Goal: Task Accomplishment & Management: Manage account settings

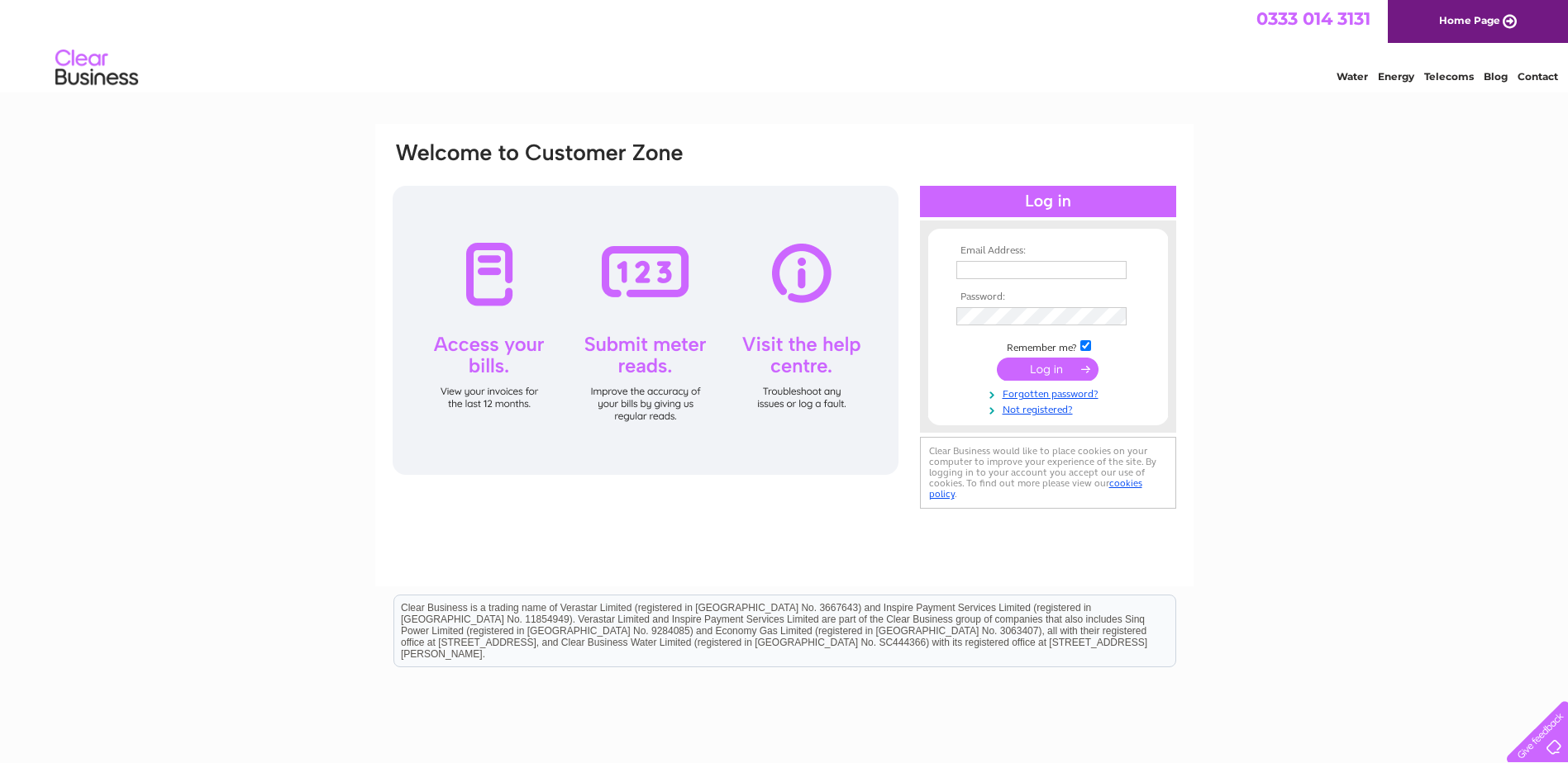
type input "linda@chluk.com"
click at [1071, 376] on input "submit" at bounding box center [1047, 369] width 102 height 23
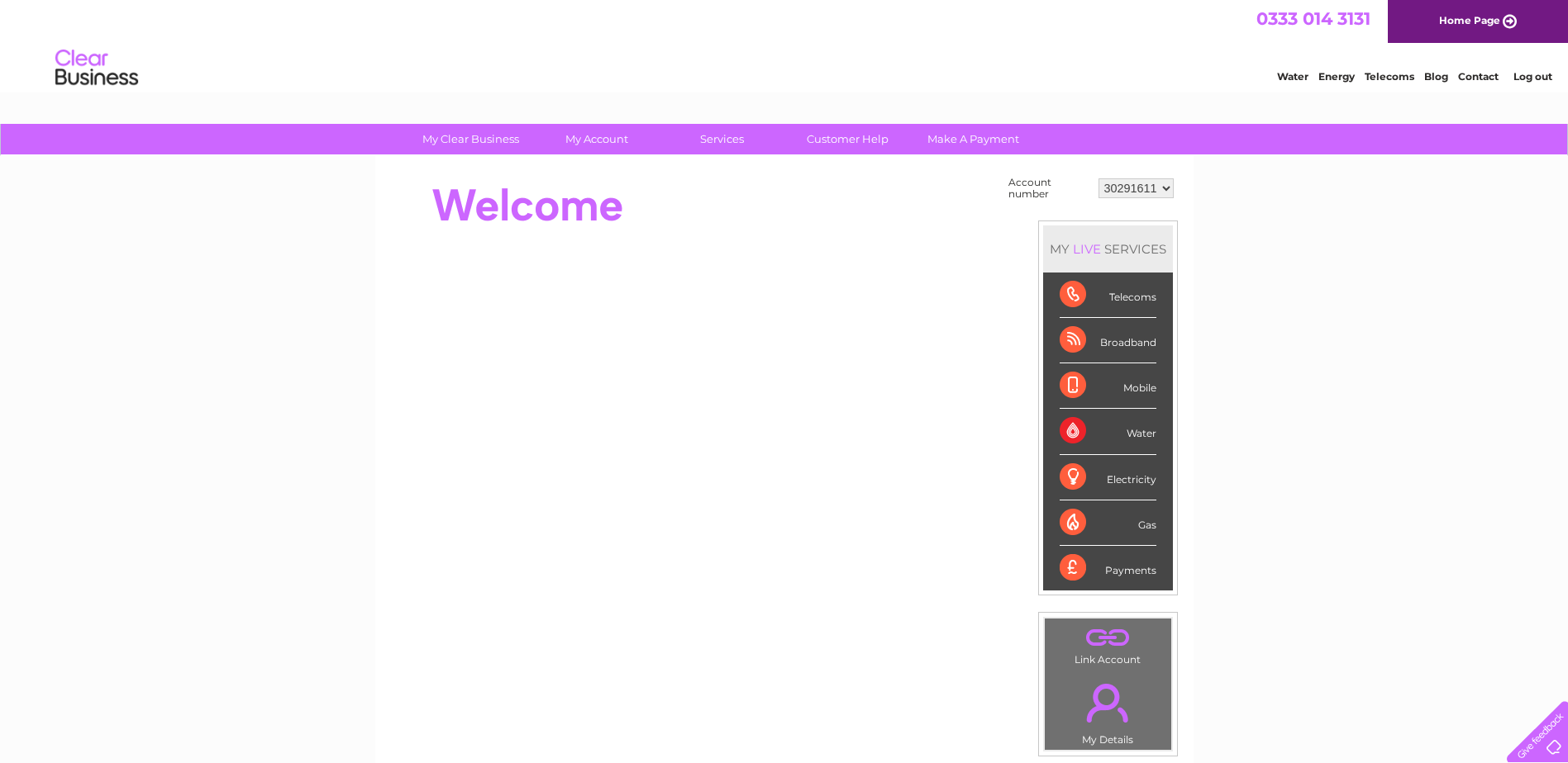
click at [1169, 195] on select "30291611 30312220 30313488 30315024 30316758 30323257" at bounding box center [1136, 189] width 75 height 20
click at [1107, 648] on link "." at bounding box center [1108, 638] width 118 height 29
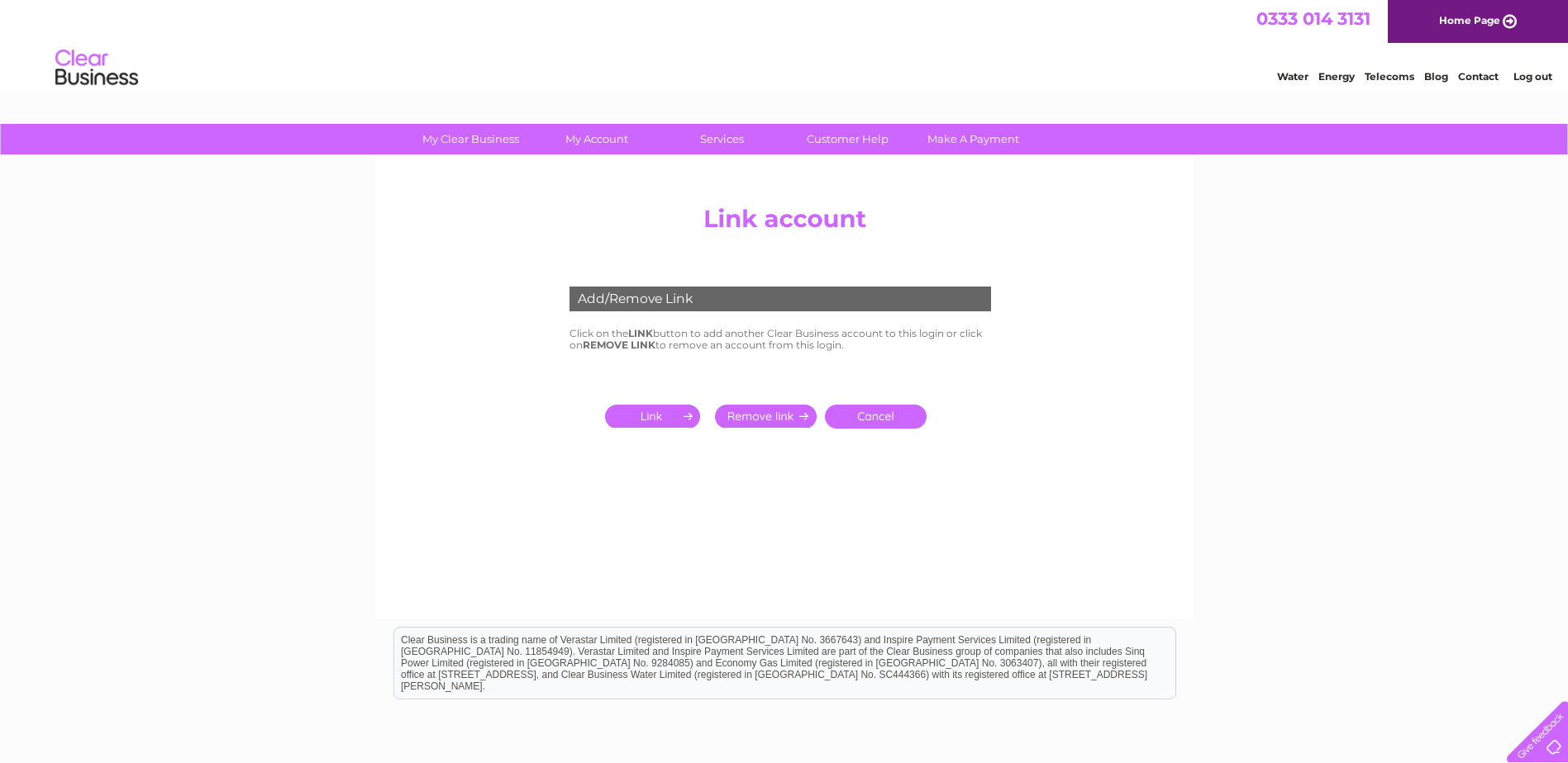
click at [688, 416] on input "submit" at bounding box center [656, 416] width 102 height 23
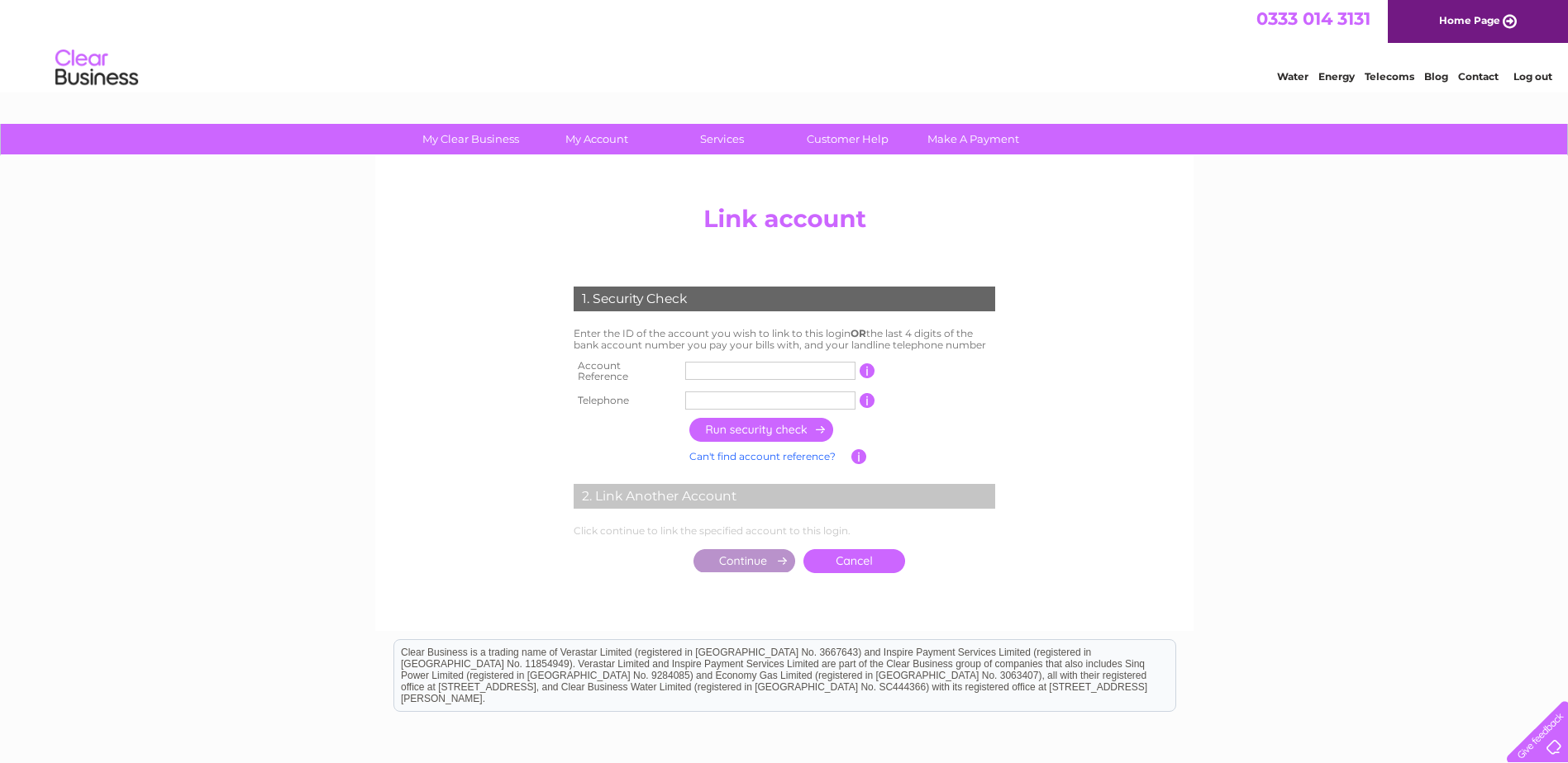
click at [757, 365] on input "text" at bounding box center [770, 371] width 170 height 19
type input "30326171"
click at [711, 393] on input "text" at bounding box center [770, 401] width 170 height 19
type input "01312205511"
click at [768, 422] on input "button" at bounding box center [762, 430] width 146 height 24
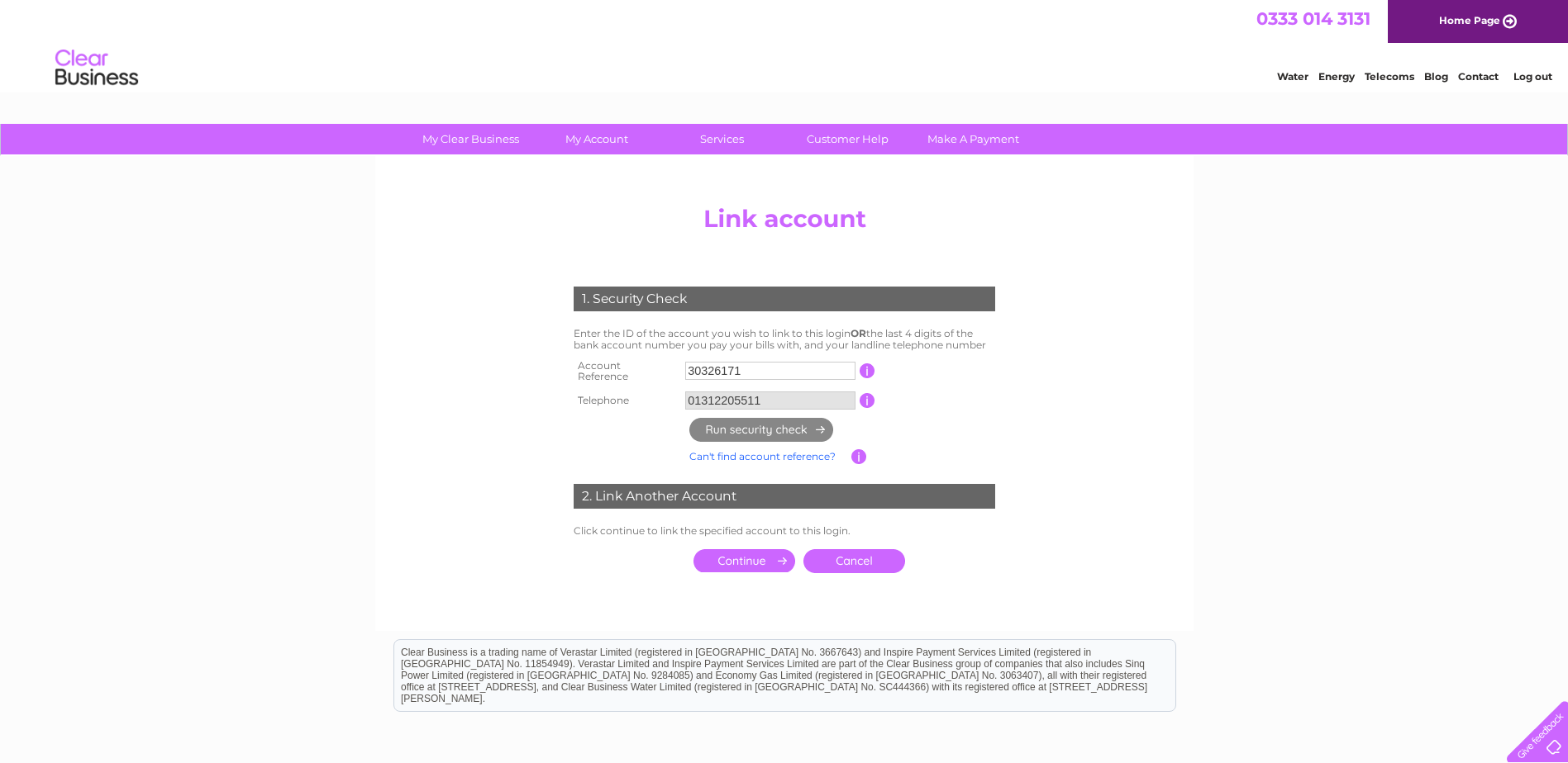
click at [784, 558] on input "submit" at bounding box center [744, 560] width 102 height 23
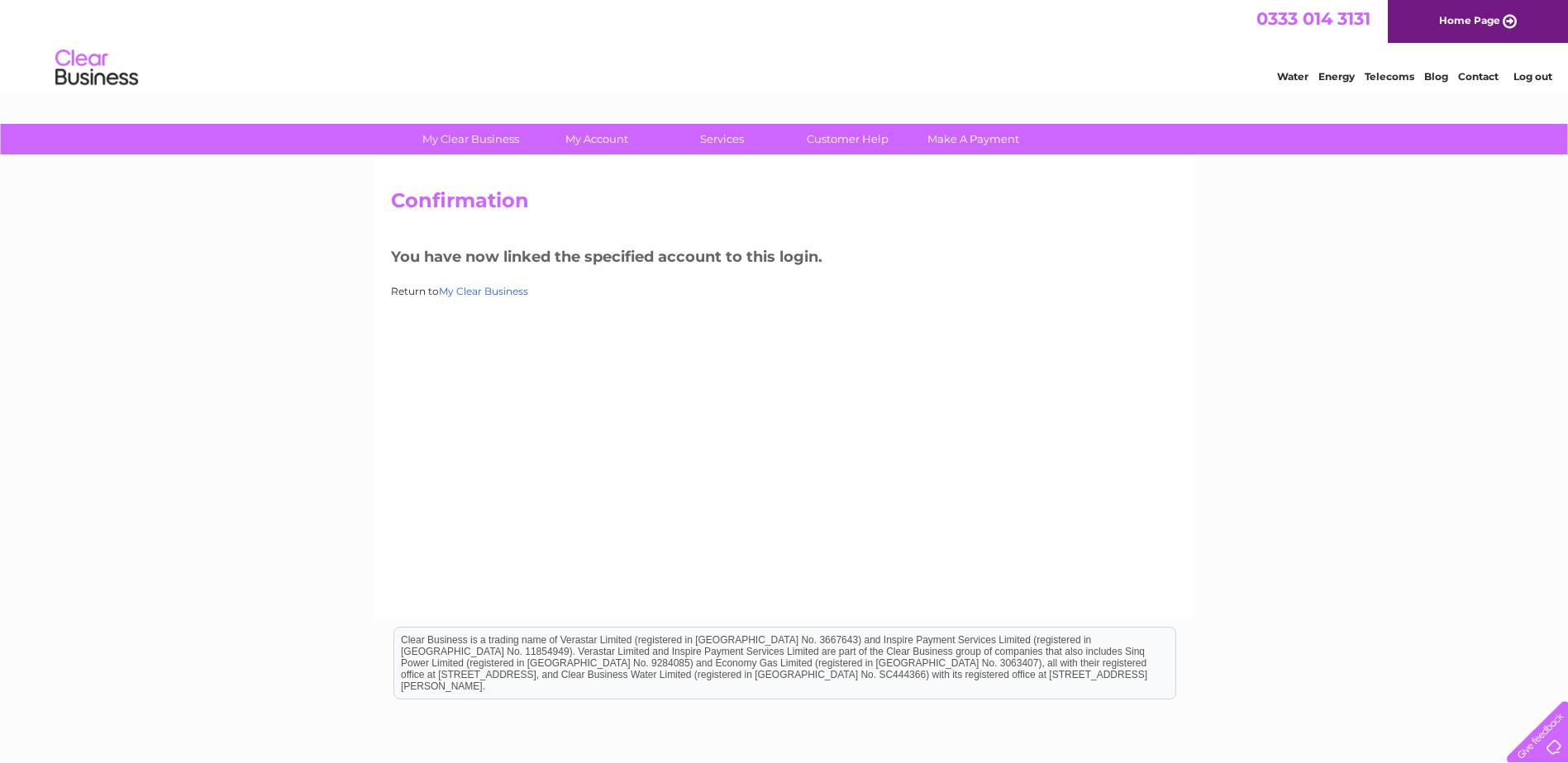
click at [477, 292] on link "My Clear Business" at bounding box center [484, 291] width 89 height 13
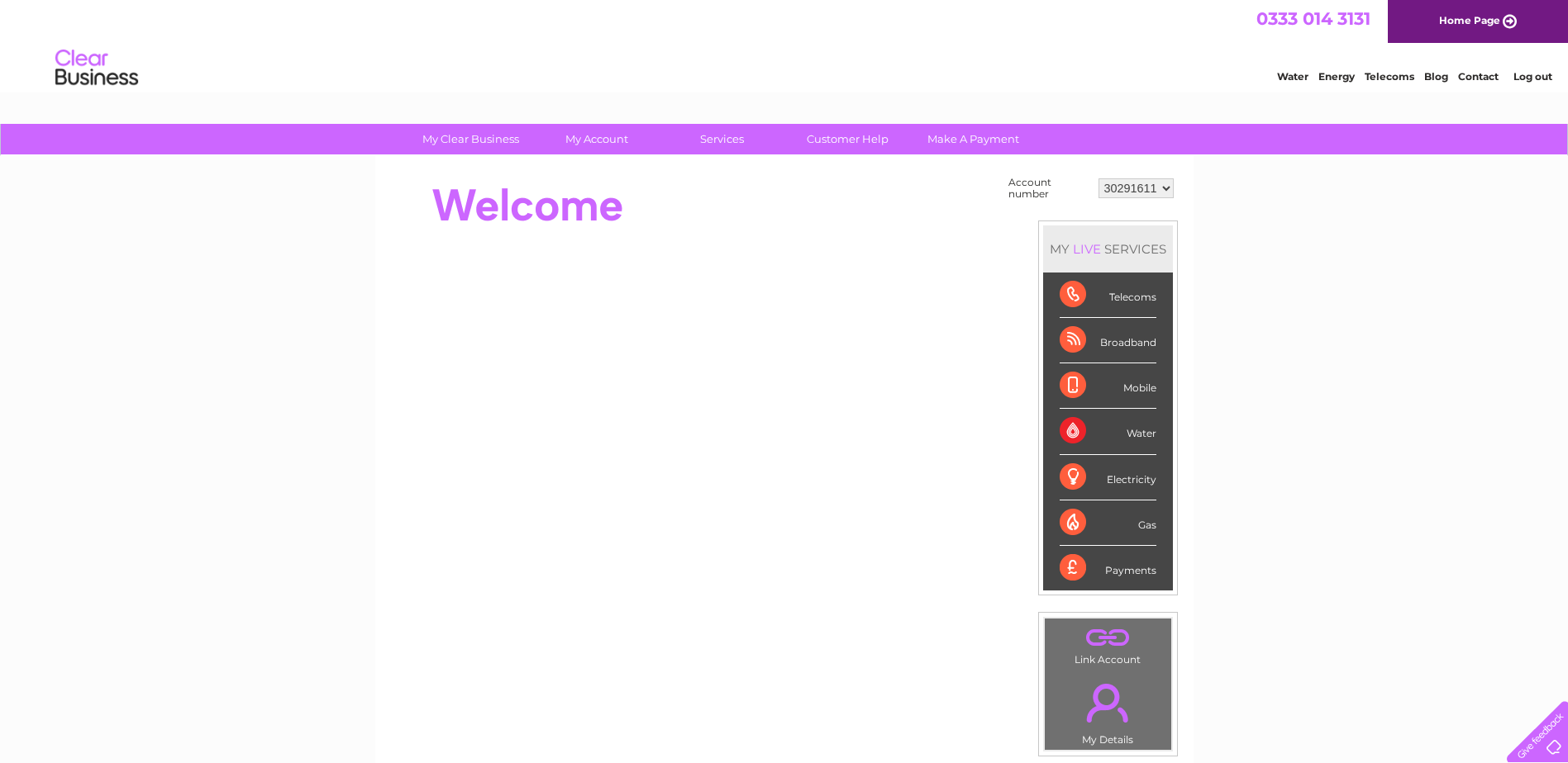
click at [1169, 190] on select "30291611 30312220 30313488 30315024 30316758 30323257 30326171" at bounding box center [1136, 189] width 75 height 20
select select "30326171"
click at [1099, 179] on select "30291611 30312220 30313488 30315024 30316758 30323257 30326171" at bounding box center [1136, 189] width 75 height 20
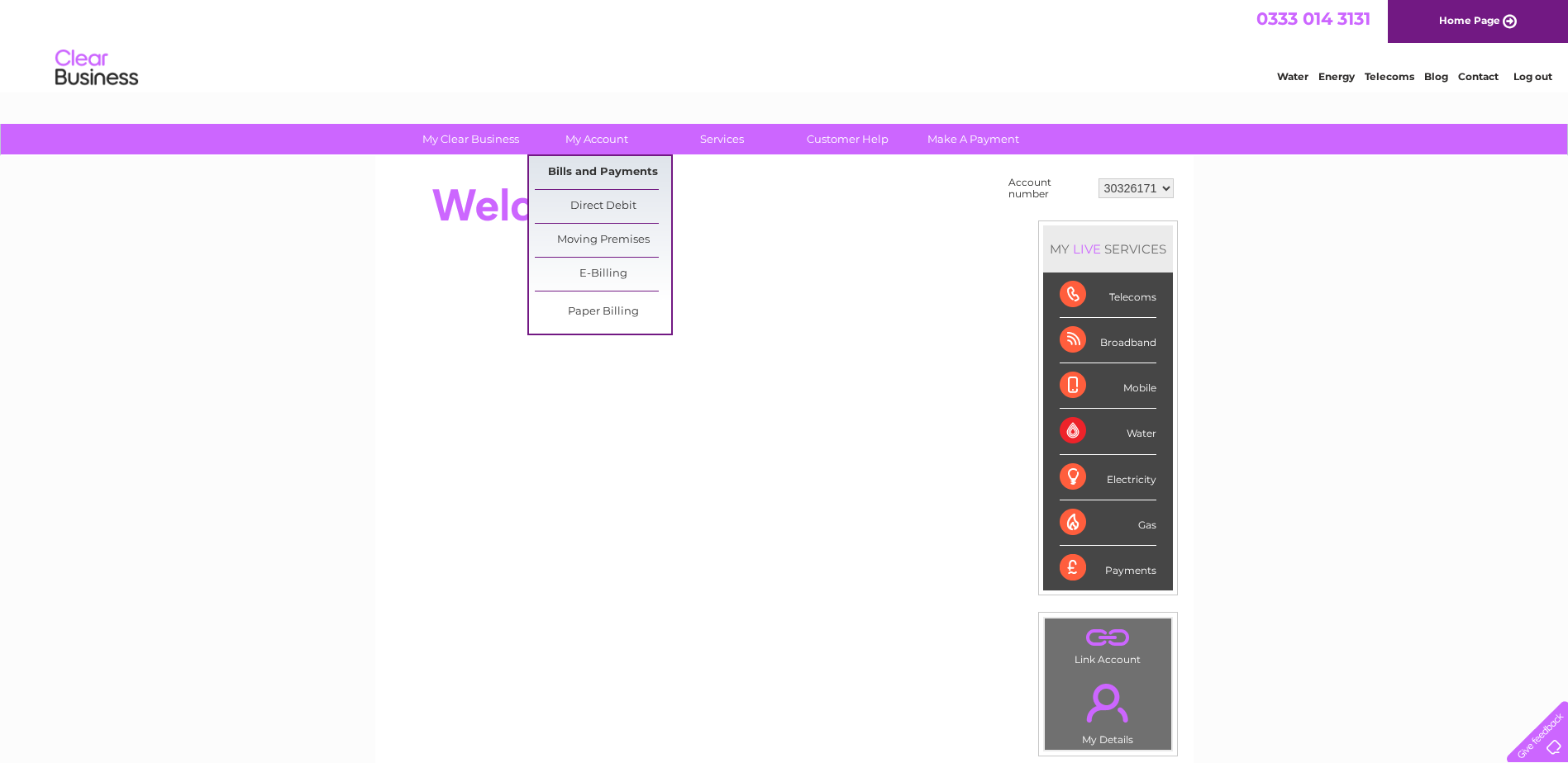
click at [580, 170] on link "Bills and Payments" at bounding box center [603, 172] width 136 height 33
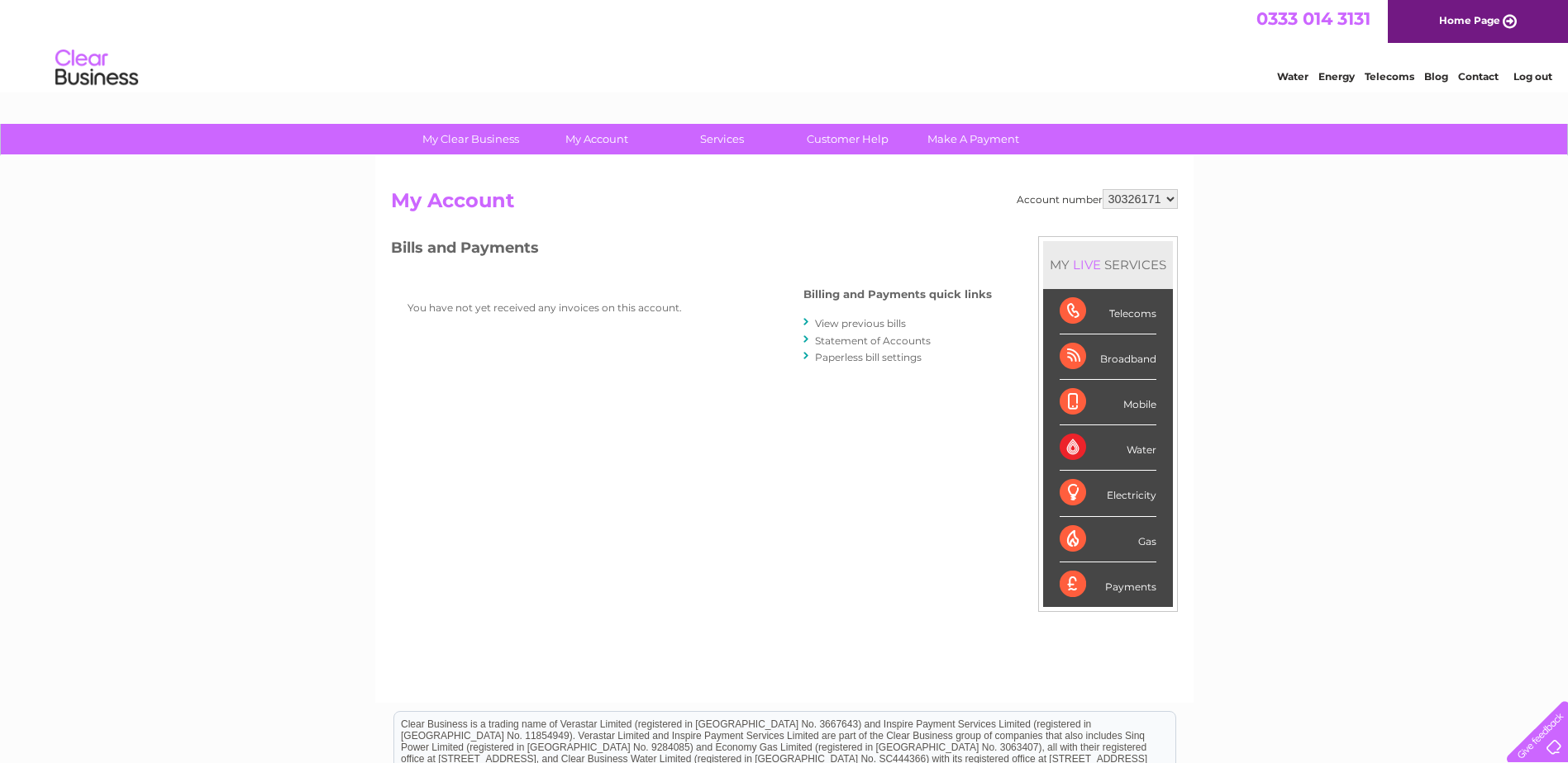
click at [839, 323] on link "View previous bills" at bounding box center [860, 323] width 91 height 13
